Goal: Information Seeking & Learning: Learn about a topic

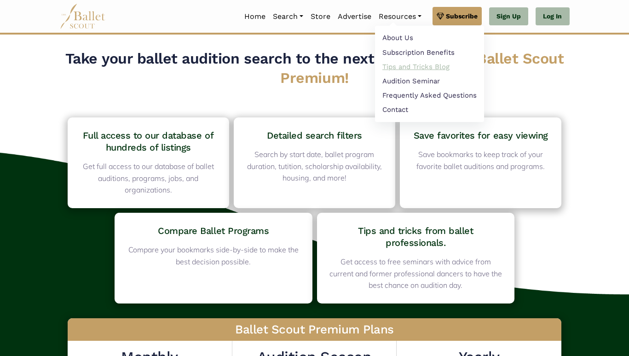
click at [427, 72] on link "Tips and Tricks Blog" at bounding box center [429, 66] width 109 height 14
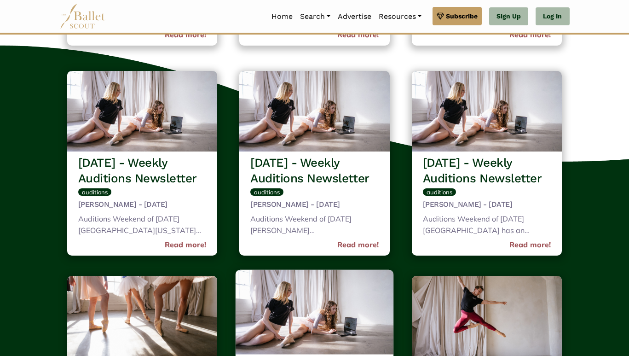
scroll to position [303, 0]
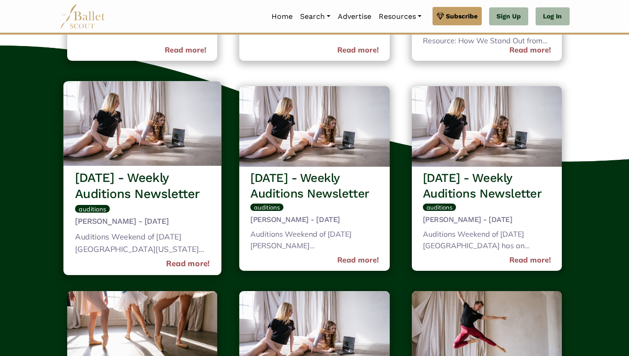
click at [158, 195] on h3 "[DATE] - Weekly Auditions Newsletter" at bounding box center [142, 185] width 135 height 33
click at [185, 264] on link "Read more!" at bounding box center [188, 264] width 44 height 12
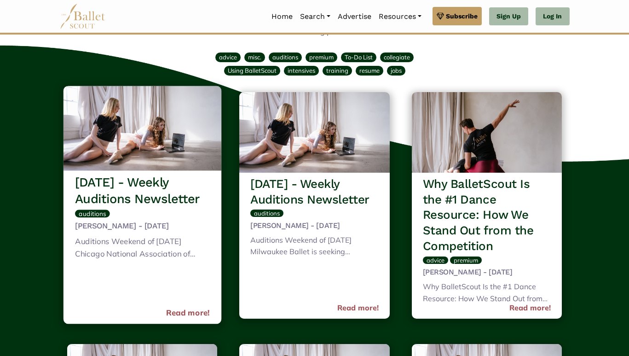
scroll to position [44, 0]
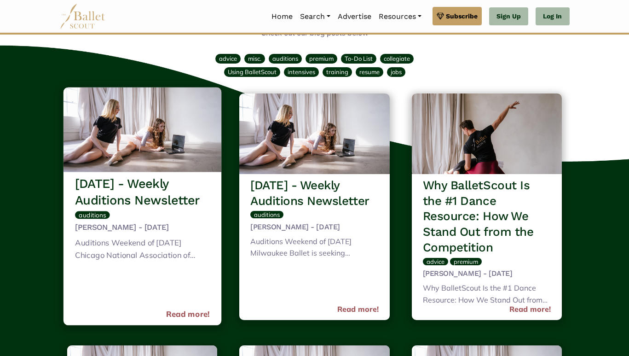
click at [181, 266] on div "[DATE] - Weekly Auditions Newsletter auditions [PERSON_NAME] - [DATE] Auditions…" at bounding box center [142, 248] width 158 height 153
click at [186, 315] on link "Read more!" at bounding box center [188, 314] width 44 height 12
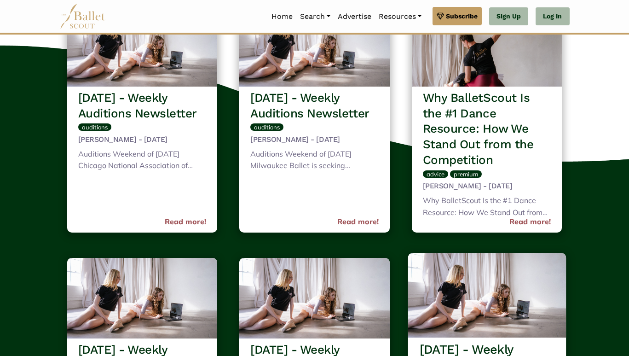
scroll to position [0, 0]
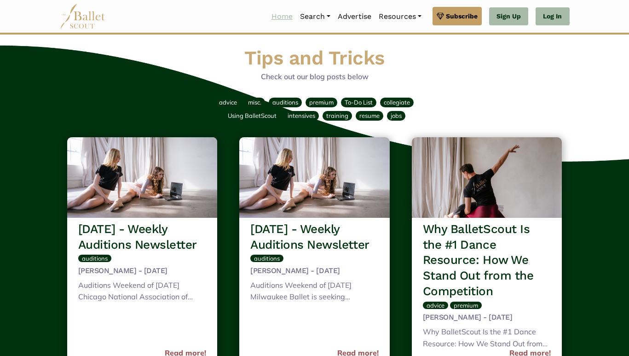
click at [280, 16] on link "Home" at bounding box center [282, 16] width 29 height 19
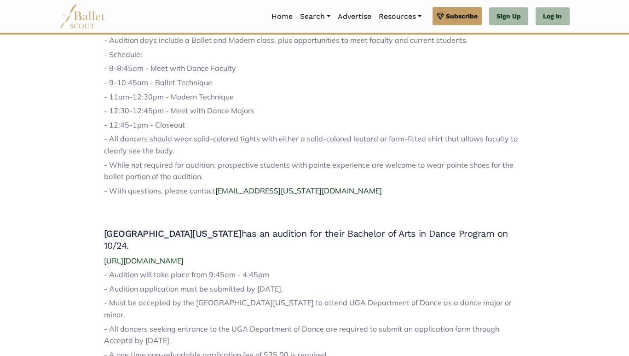
scroll to position [405, 0]
